Goal: Task Accomplishment & Management: Manage account settings

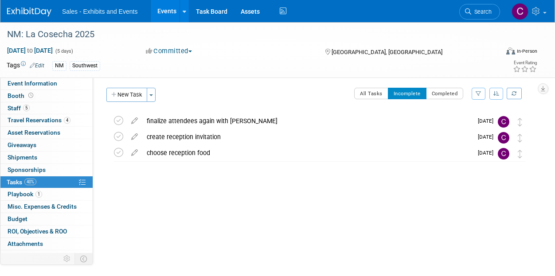
click at [164, 12] on link "Events" at bounding box center [167, 11] width 32 height 22
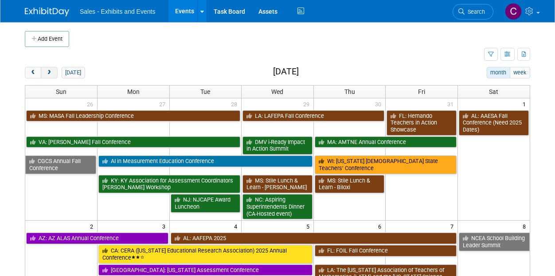
click at [49, 71] on span "next" at bounding box center [49, 73] width 7 height 6
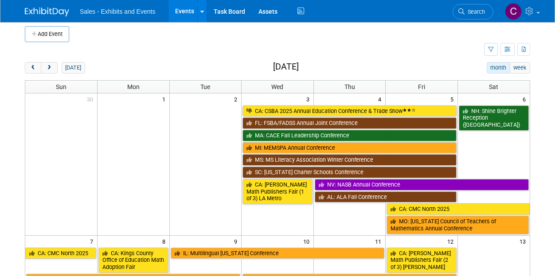
scroll to position [10, 0]
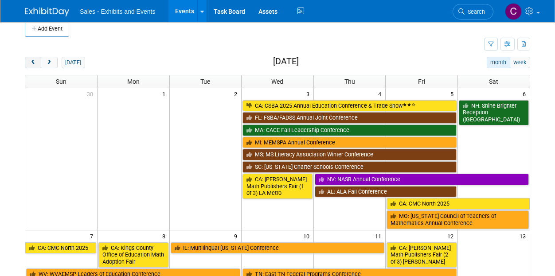
click at [31, 65] on button "prev" at bounding box center [33, 63] width 16 height 12
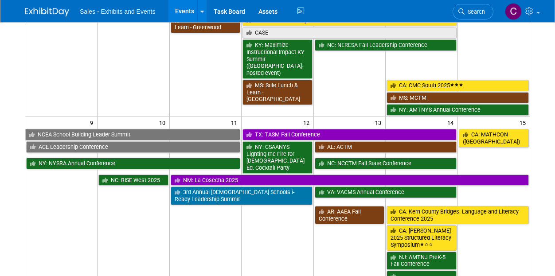
scroll to position [277, 0]
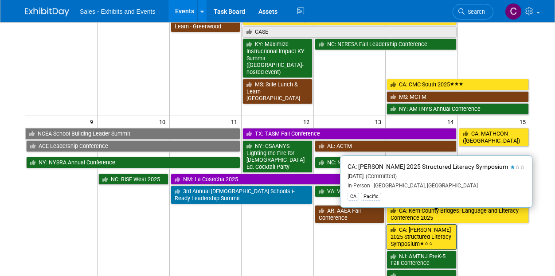
click at [421, 224] on link "CA: LACOE 2025 Structured Literacy Symposium" at bounding box center [422, 236] width 70 height 25
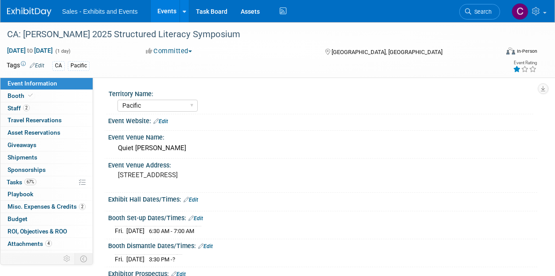
select select "Pacific"
click at [16, 181] on span "Tasks 67%" at bounding box center [22, 182] width 30 height 7
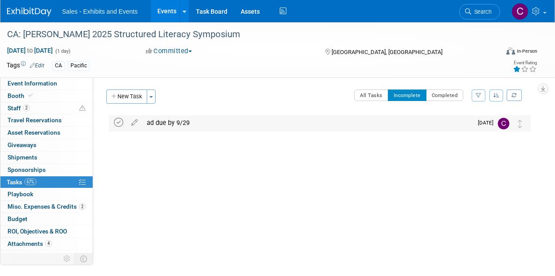
click at [119, 126] on icon at bounding box center [118, 122] width 9 height 9
click at [274, 12] on ul "Sales - Exhibits and Events Events Add Event Bulk Upload Events Shareable Event…" at bounding box center [175, 11] width 227 height 22
click at [279, 12] on icon at bounding box center [283, 11] width 11 height 14
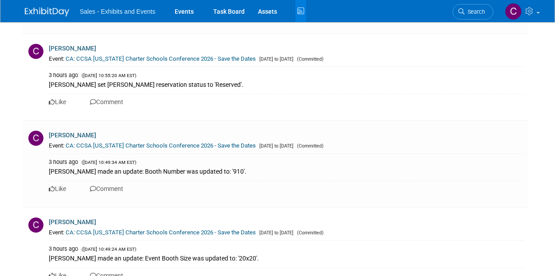
scroll to position [1209, 0]
